Goal: Information Seeking & Learning: Learn about a topic

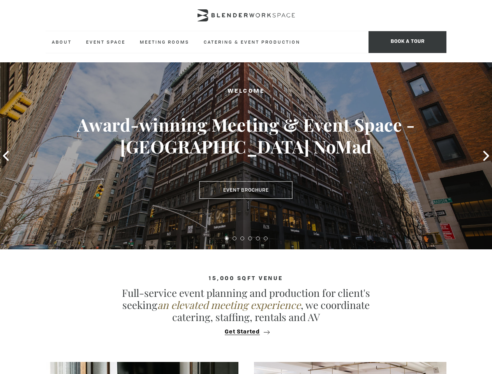
type div "[DATE]"
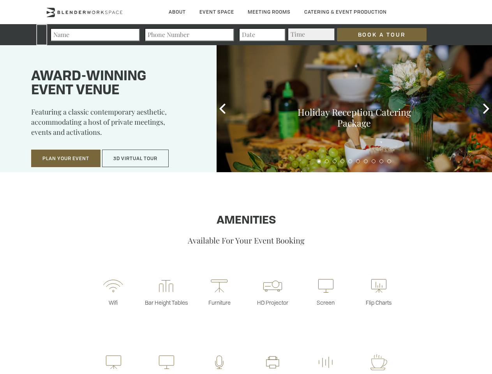
type div "[DATE]"
